Goal: Task Accomplishment & Management: Manage account settings

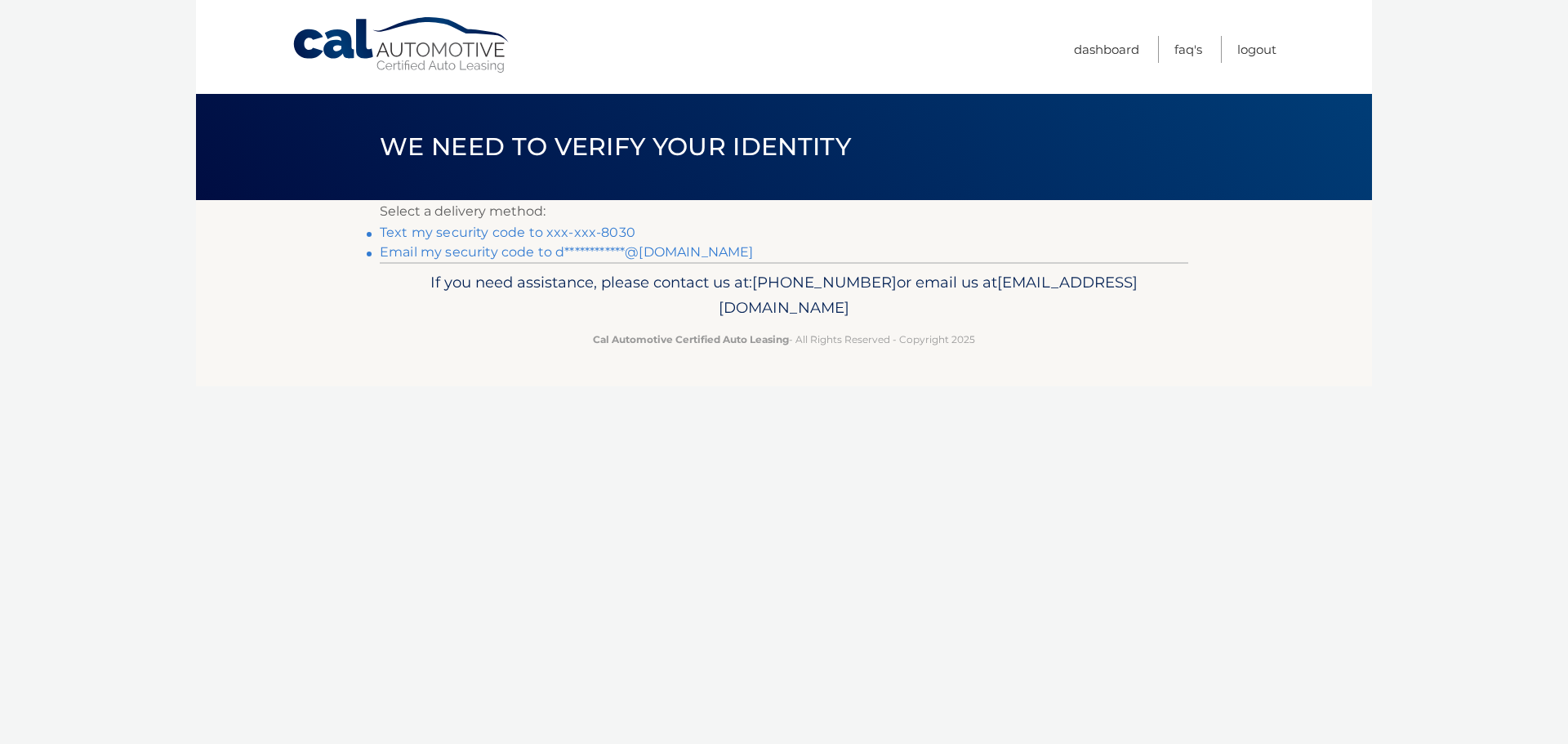
click at [561, 230] on link "Text my security code to xxx-xxx-8030" at bounding box center [507, 232] width 256 height 16
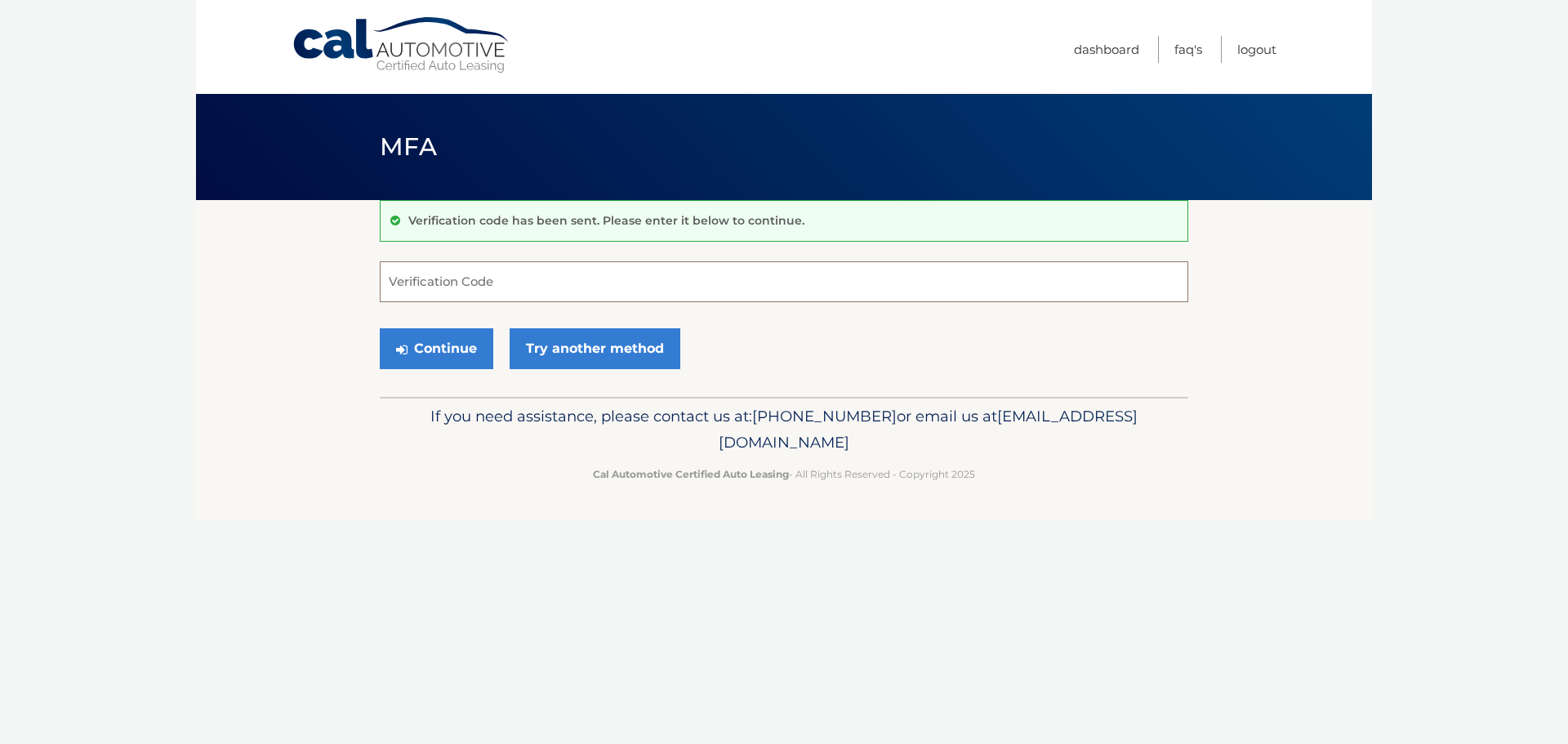
click at [514, 278] on input "Verification Code" at bounding box center [784, 282] width 809 height 41
type input "629149"
click at [431, 334] on button "Continue" at bounding box center [436, 349] width 114 height 41
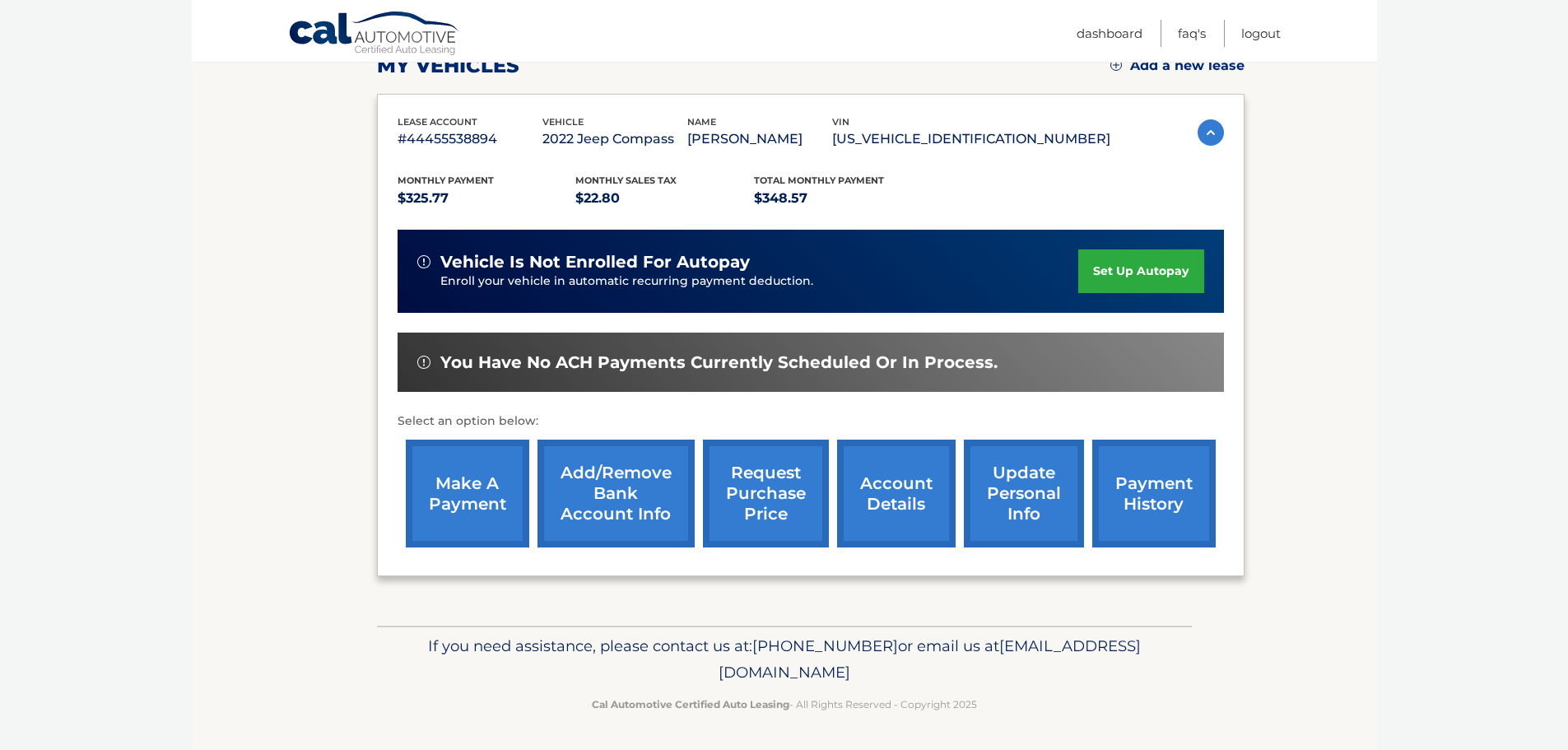
scroll to position [248, 0]
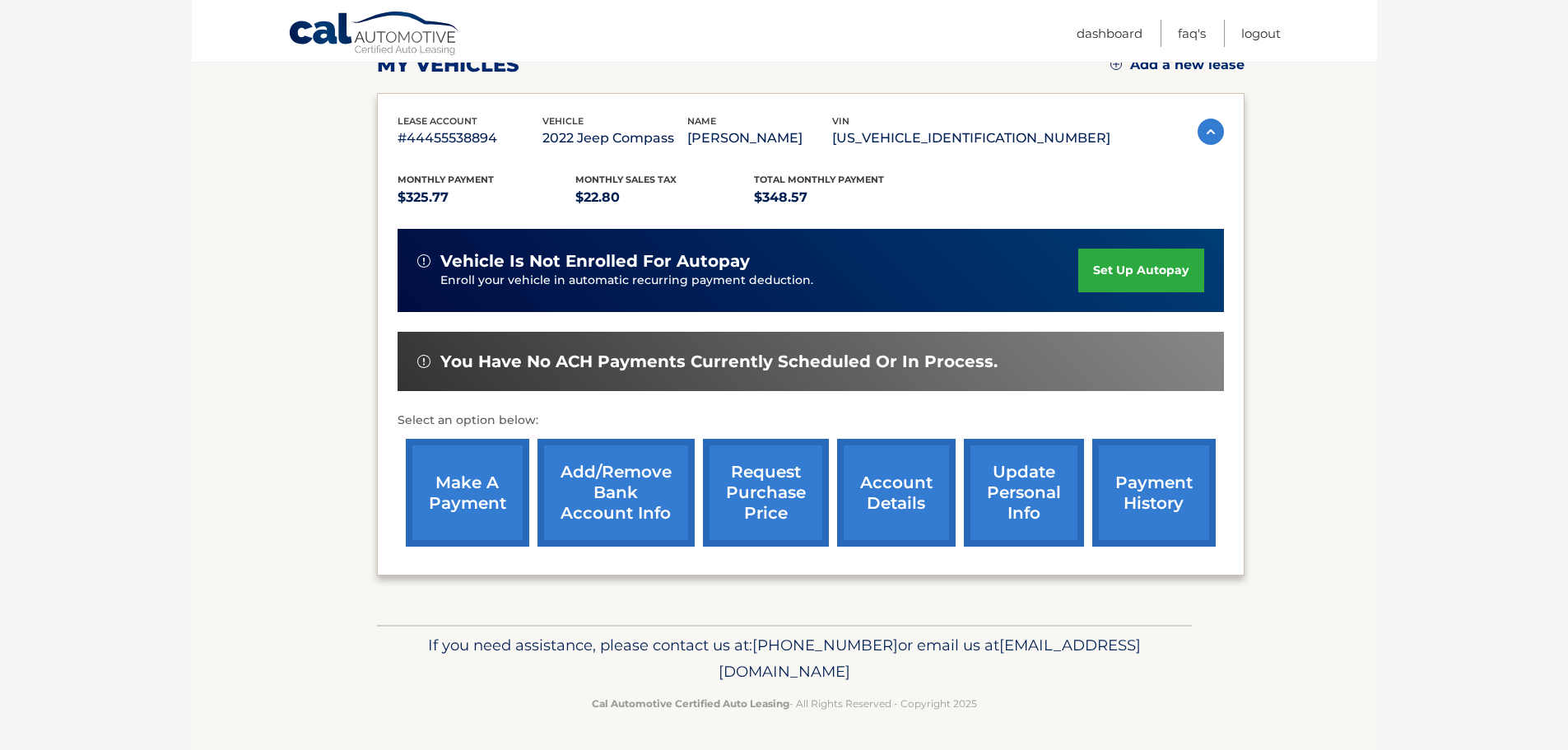
click at [910, 503] on link "account details" at bounding box center [896, 493] width 118 height 108
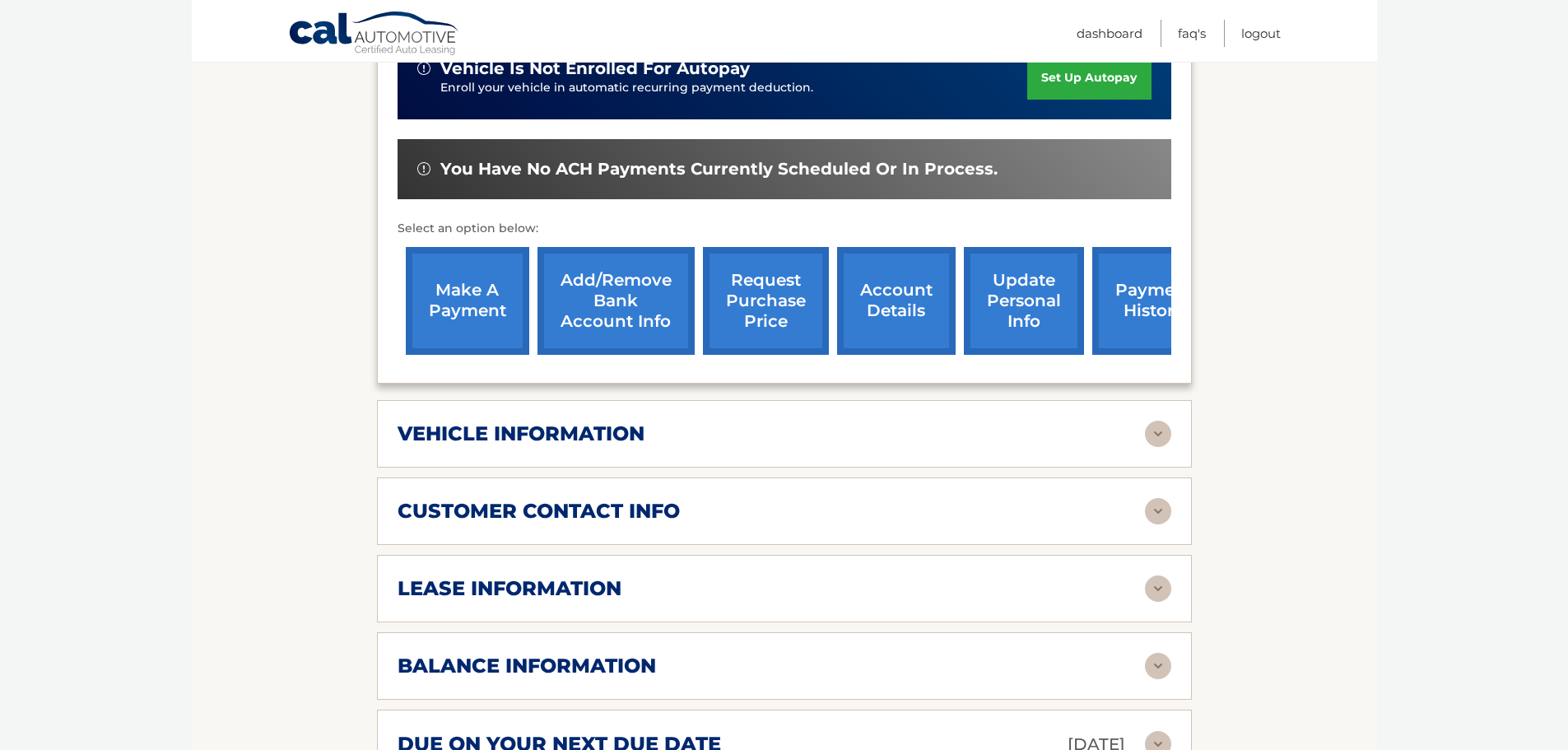
scroll to position [556, 0]
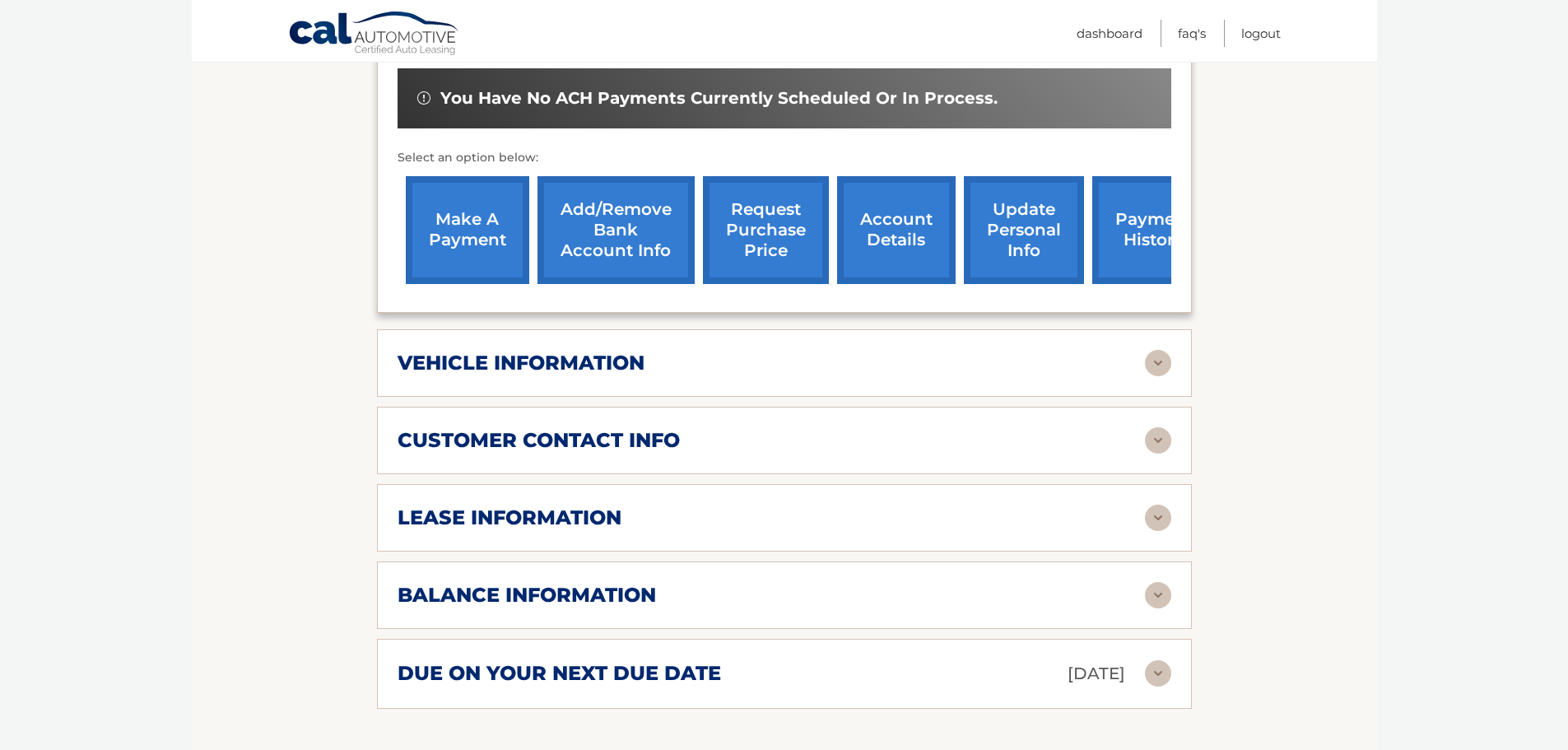
click at [682, 428] on div "customer contact info" at bounding box center [771, 440] width 748 height 24
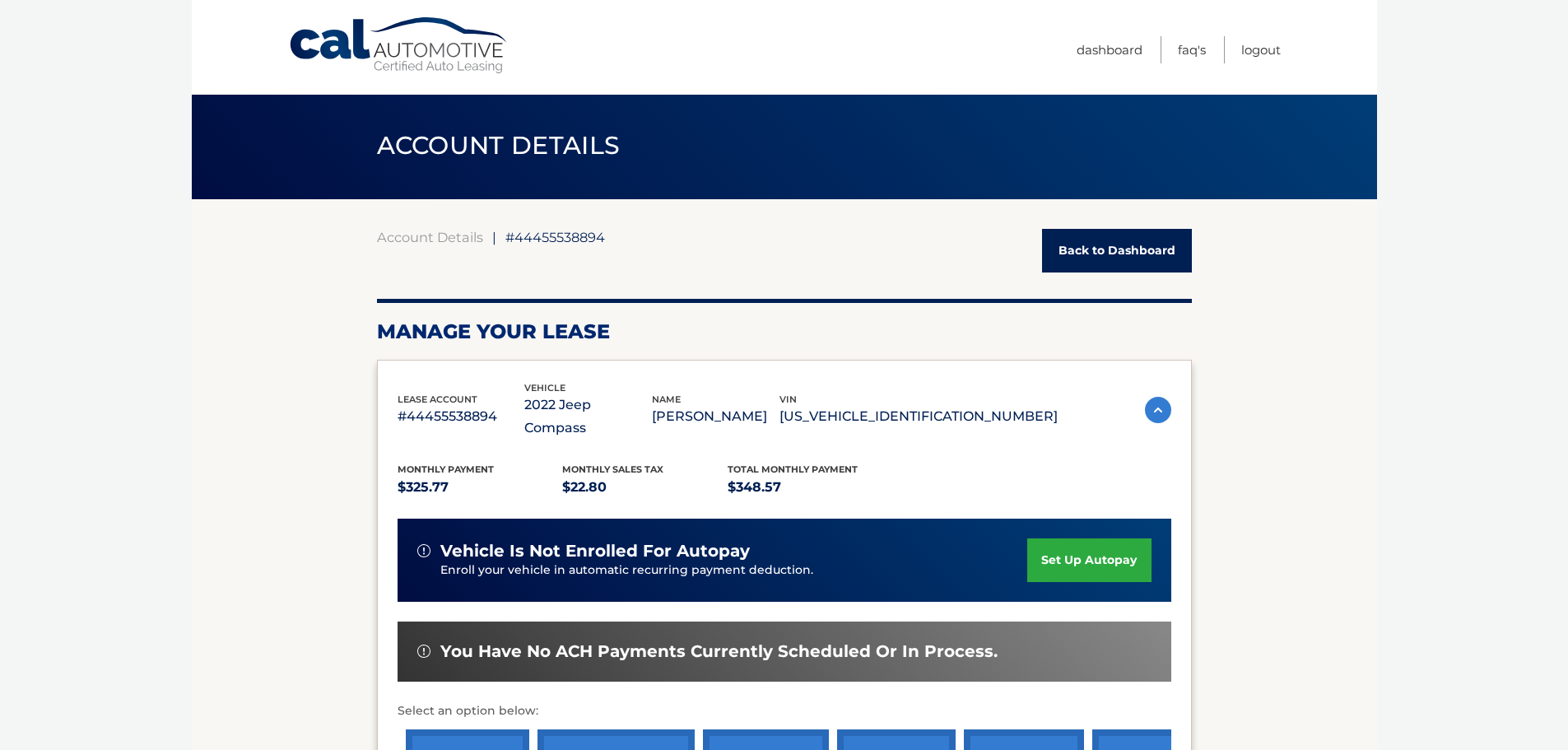
scroll to position [0, 0]
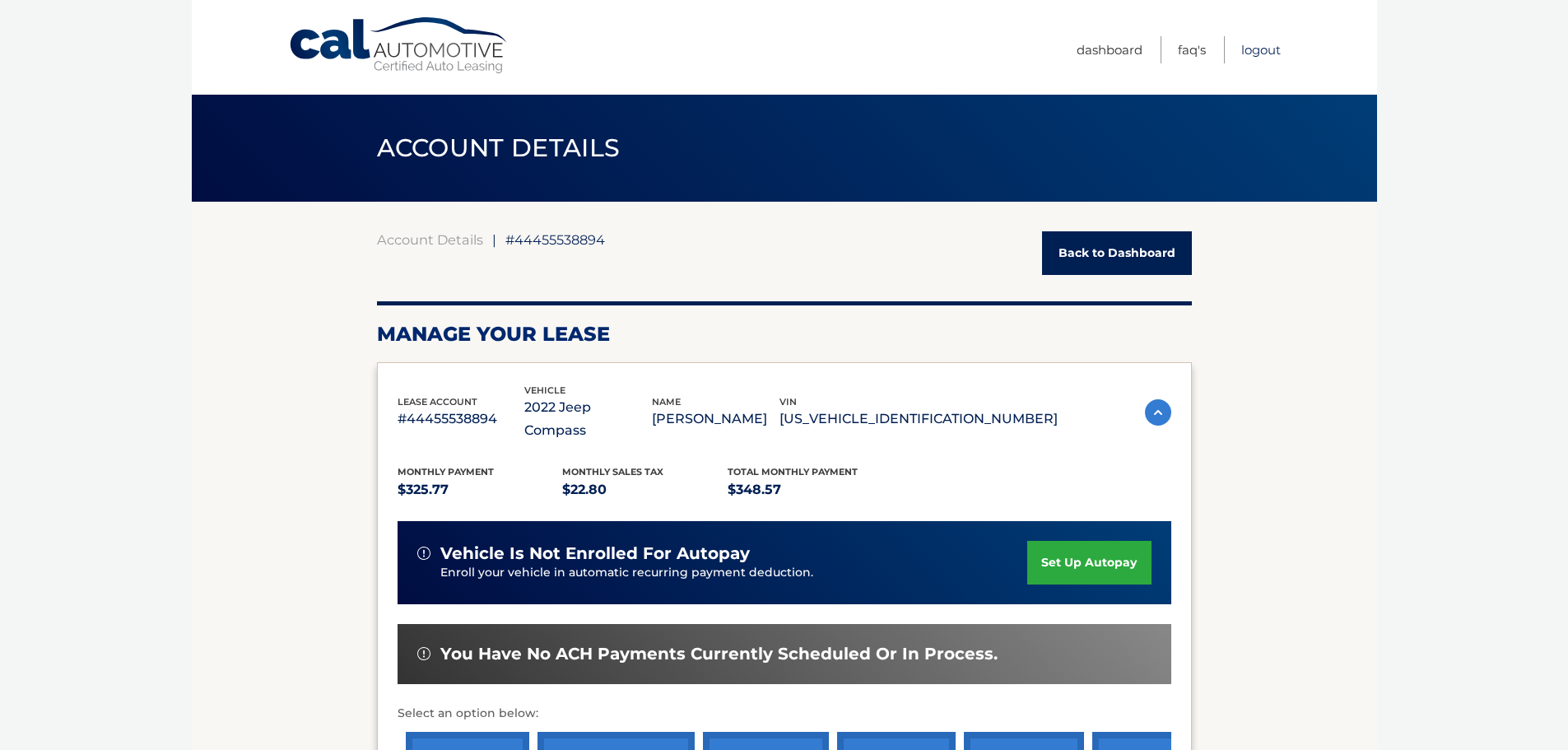
click at [1261, 48] on link "Logout" at bounding box center [1261, 50] width 39 height 27
